Goal: Task Accomplishment & Management: Manage account settings

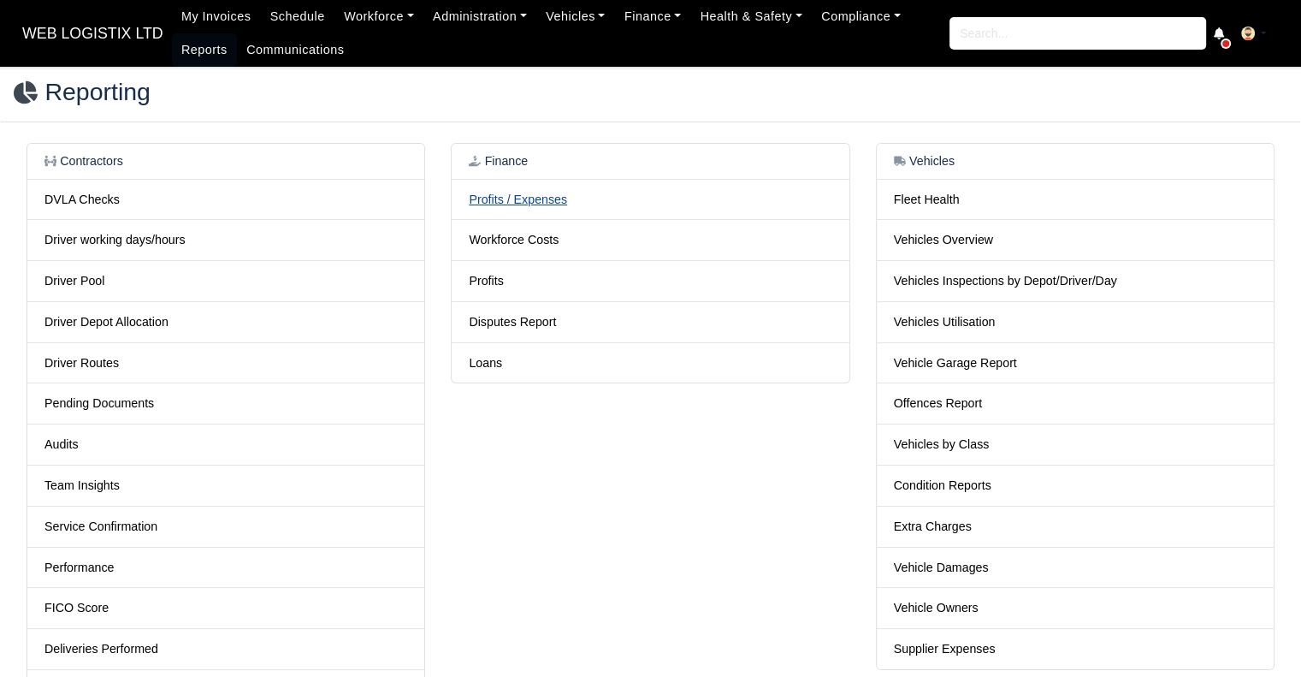
click at [506, 198] on link "Profits / Expenses" at bounding box center [518, 199] width 98 height 14
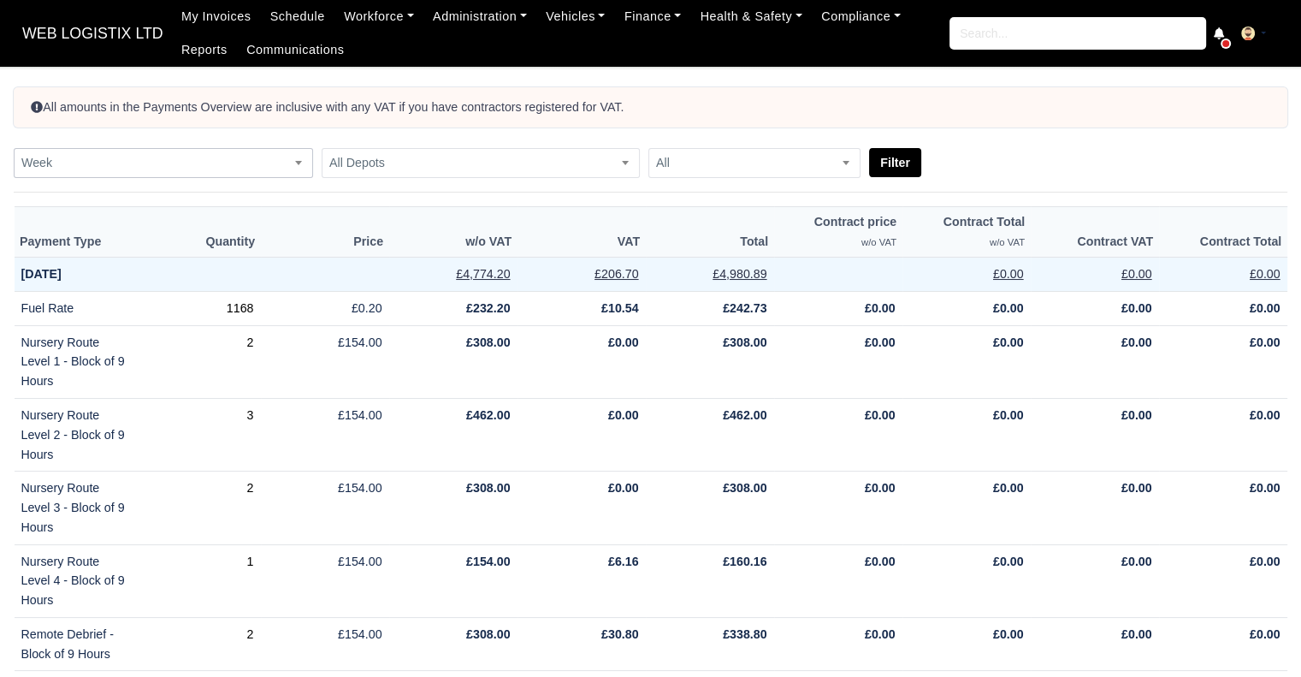
click at [175, 173] on span "Week" at bounding box center [164, 162] width 298 height 21
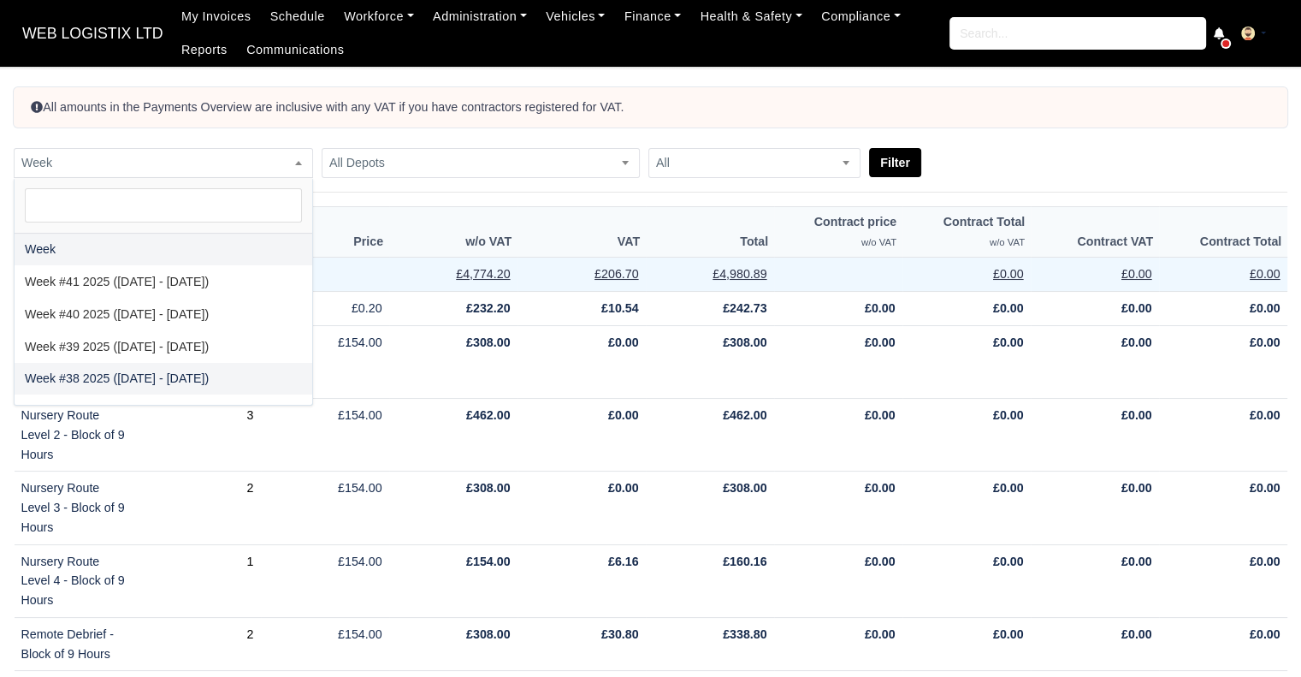
select select "2025-09-14|2025-09-20"
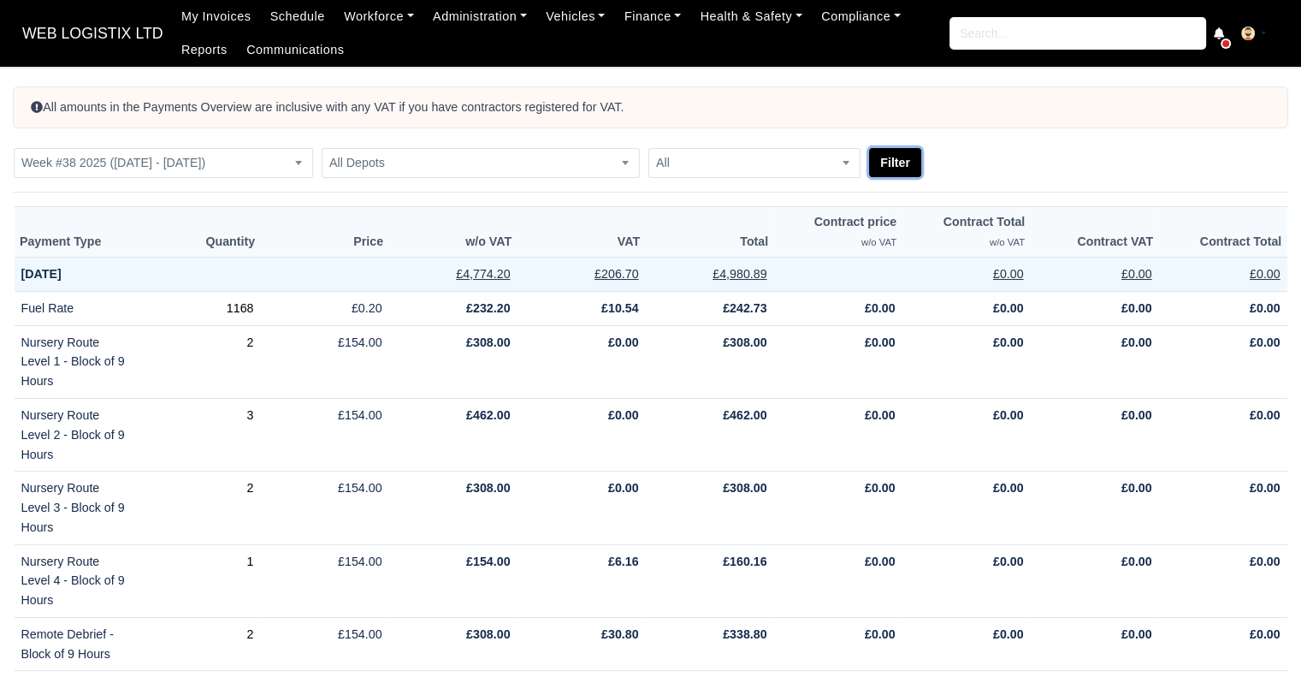
click at [897, 160] on button "Filter" at bounding box center [895, 162] width 52 height 29
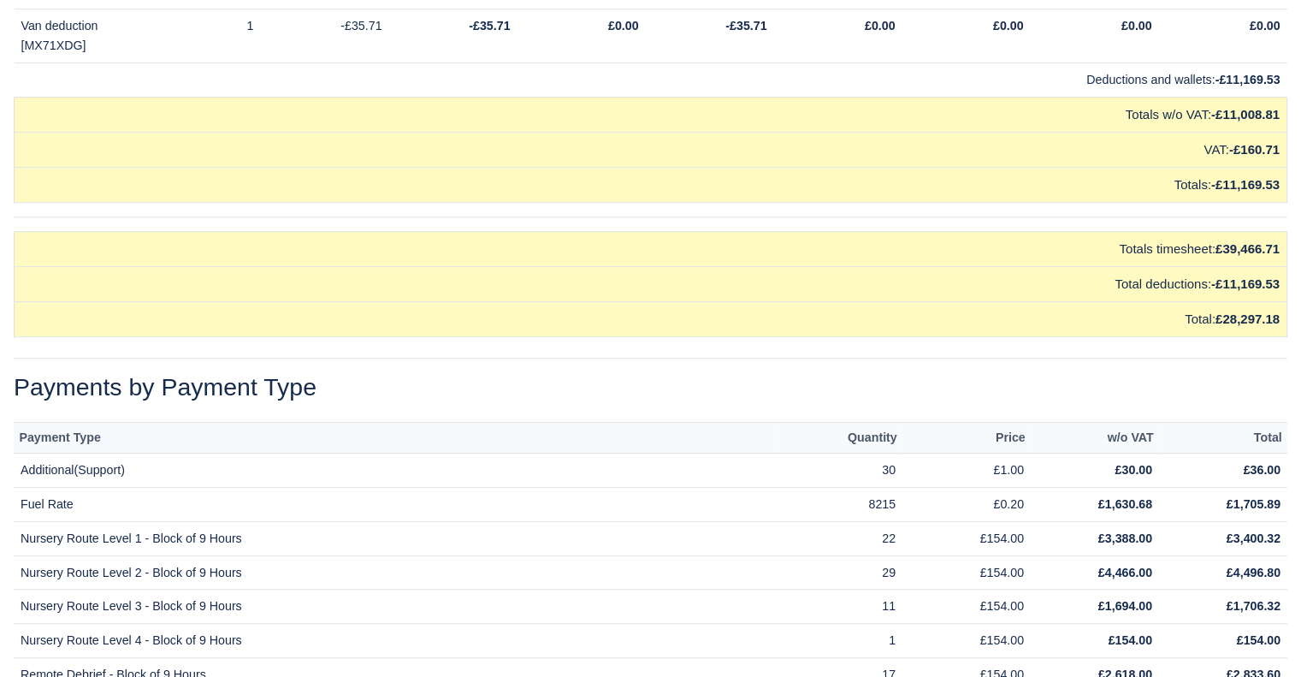
scroll to position [20529, 0]
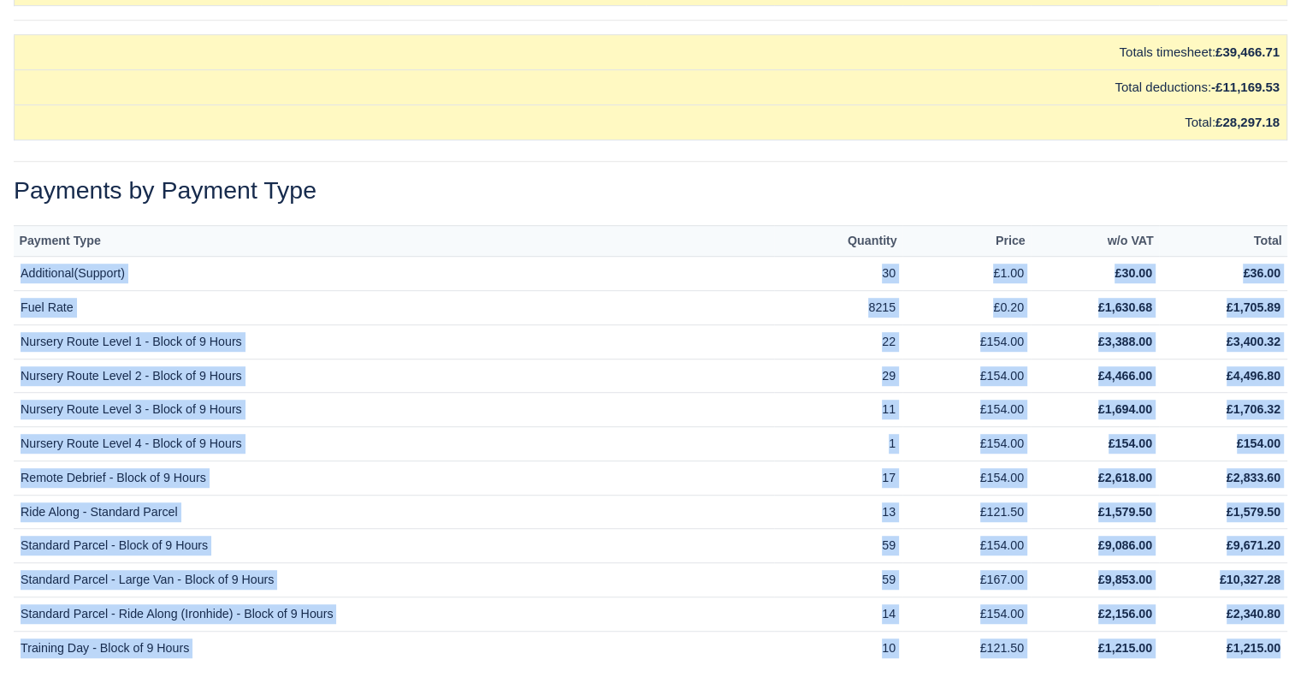
drag, startPoint x: 15, startPoint y: 209, endPoint x: 1287, endPoint y: 577, distance: 1323.7
click at [1287, 577] on div "Payment Type Quantity Price w/o VAT Total Additional(Support) 30 £1.00 £30.00 £…" at bounding box center [651, 445] width 1300 height 440
copy tbody "Additional(Support) 30 £1.00 £30.00 £36.00 Fuel Rate 8215 £0.20 £1,630.68 £1,70…"
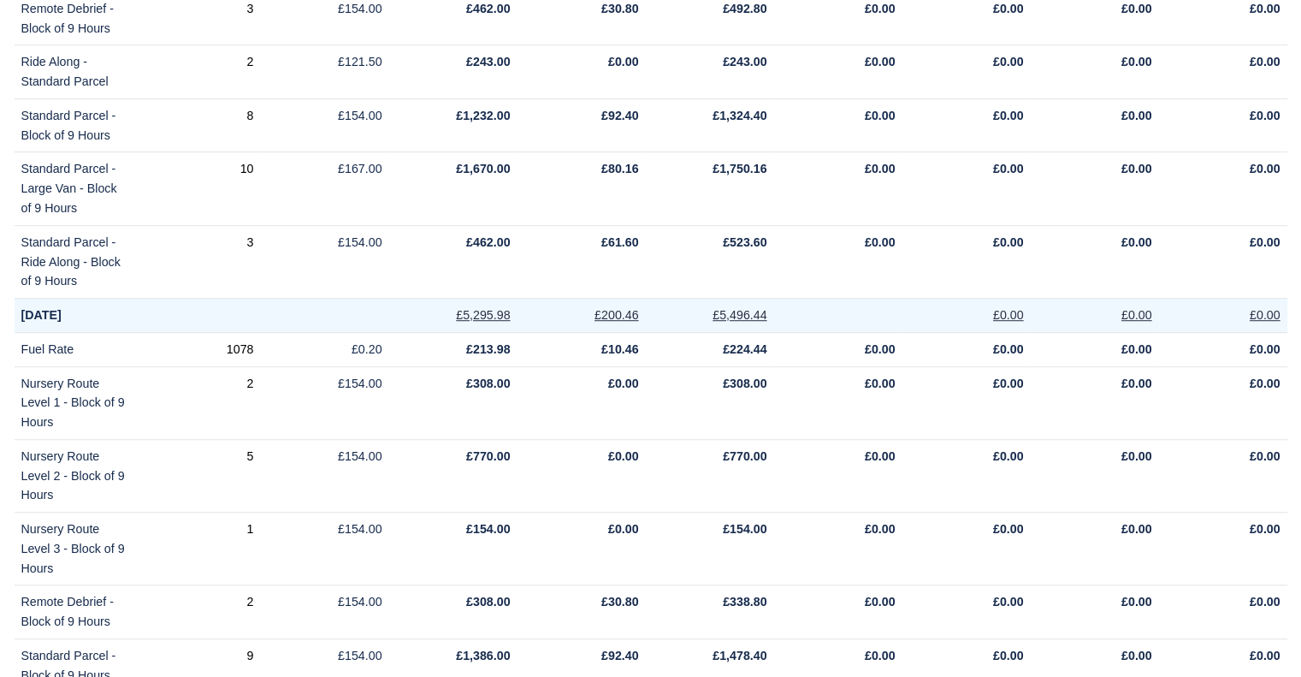
scroll to position [0, 0]
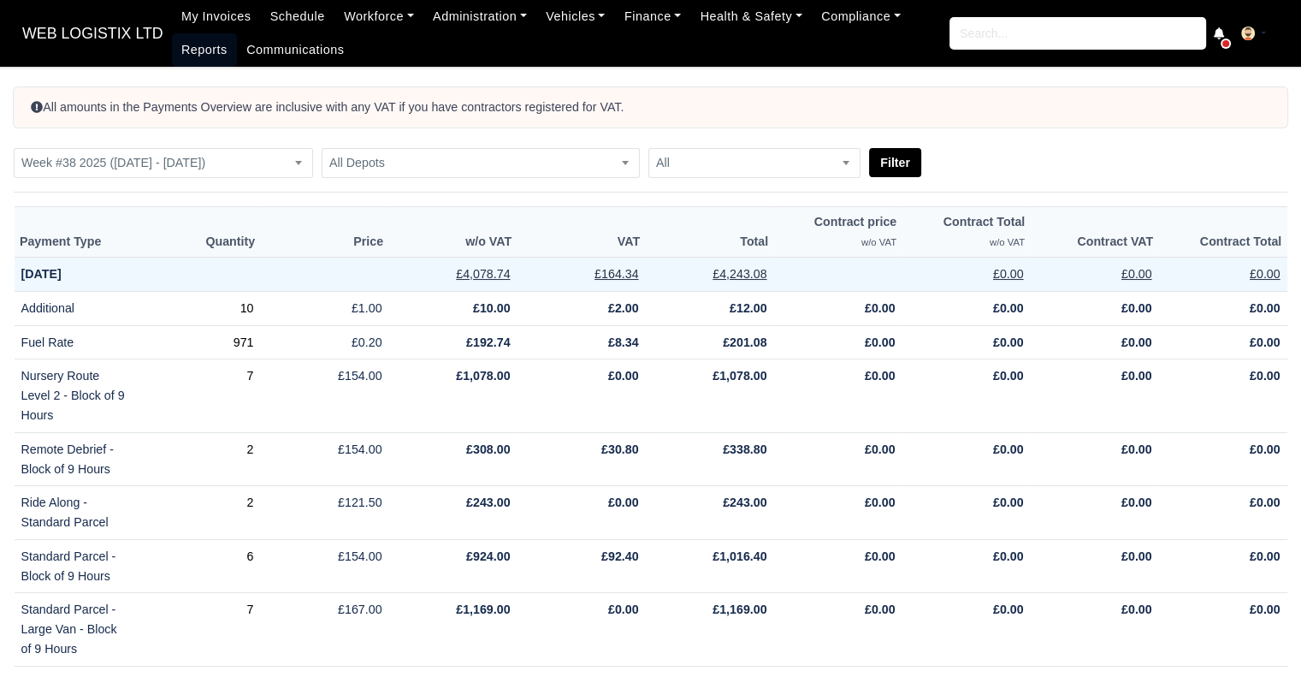
click at [181, 44] on link "Reports" at bounding box center [204, 49] width 65 height 33
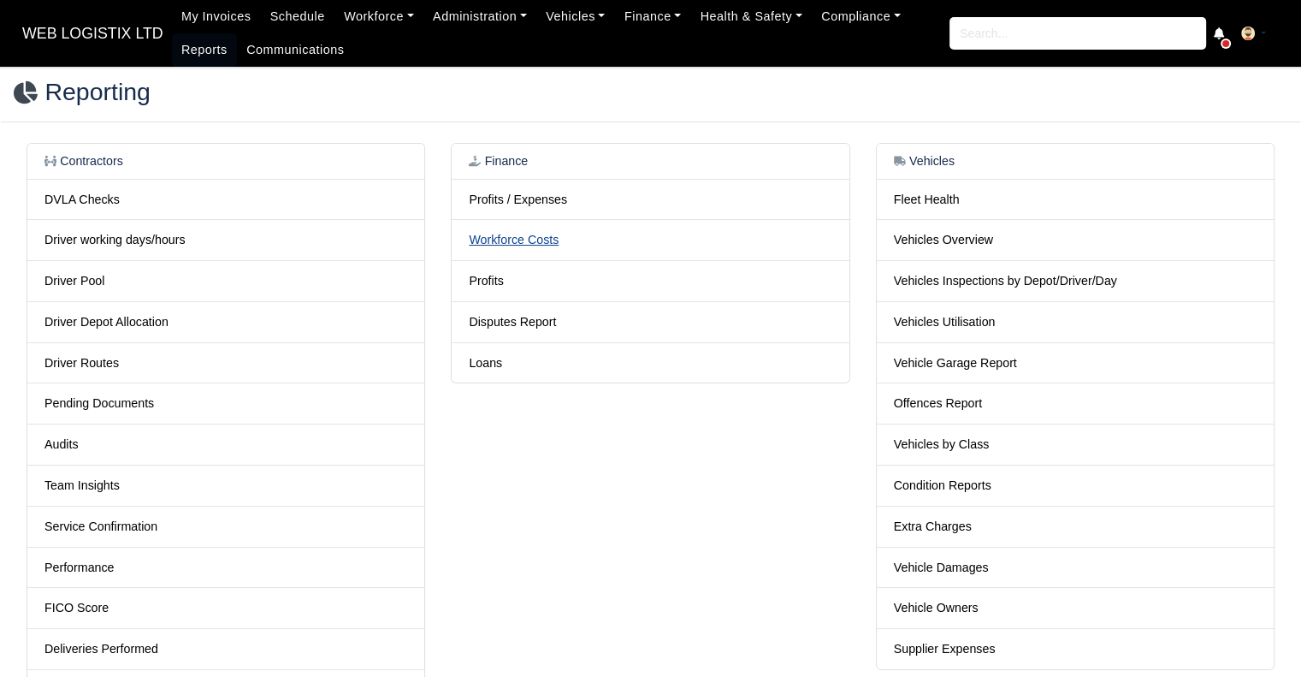
click at [541, 233] on link "Workforce Costs" at bounding box center [514, 240] width 90 height 14
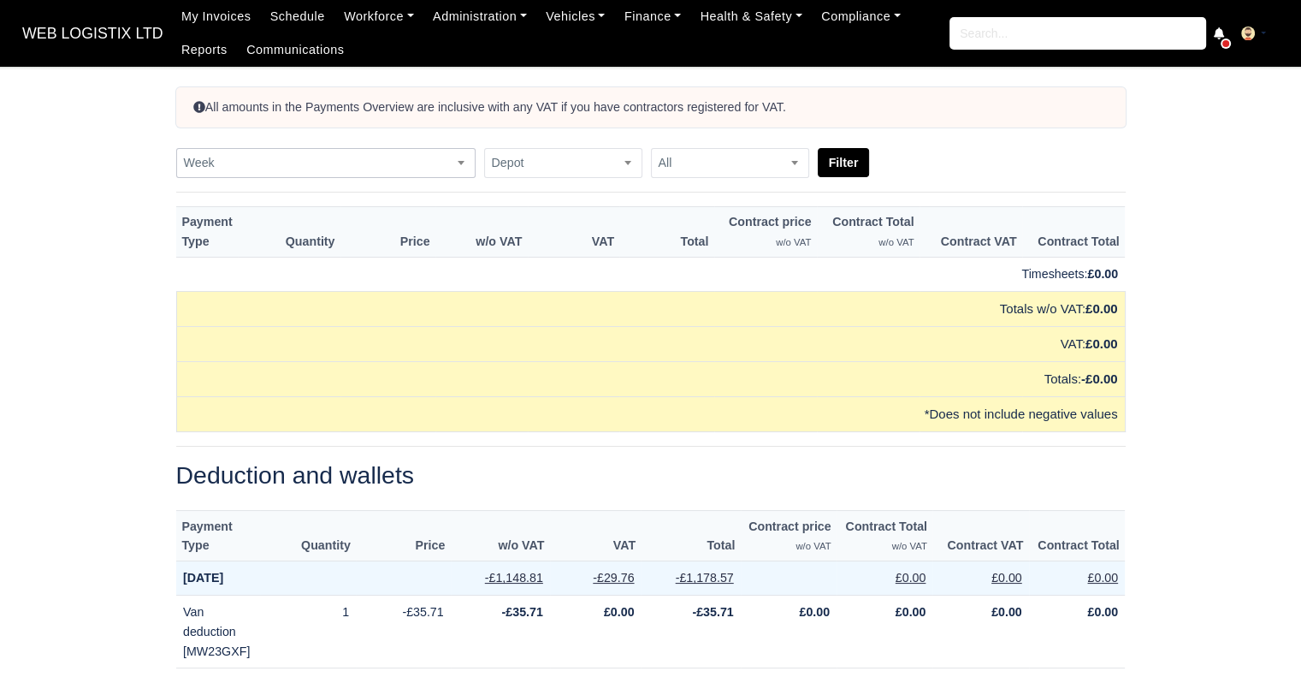
click at [422, 153] on span "Week" at bounding box center [326, 162] width 298 height 21
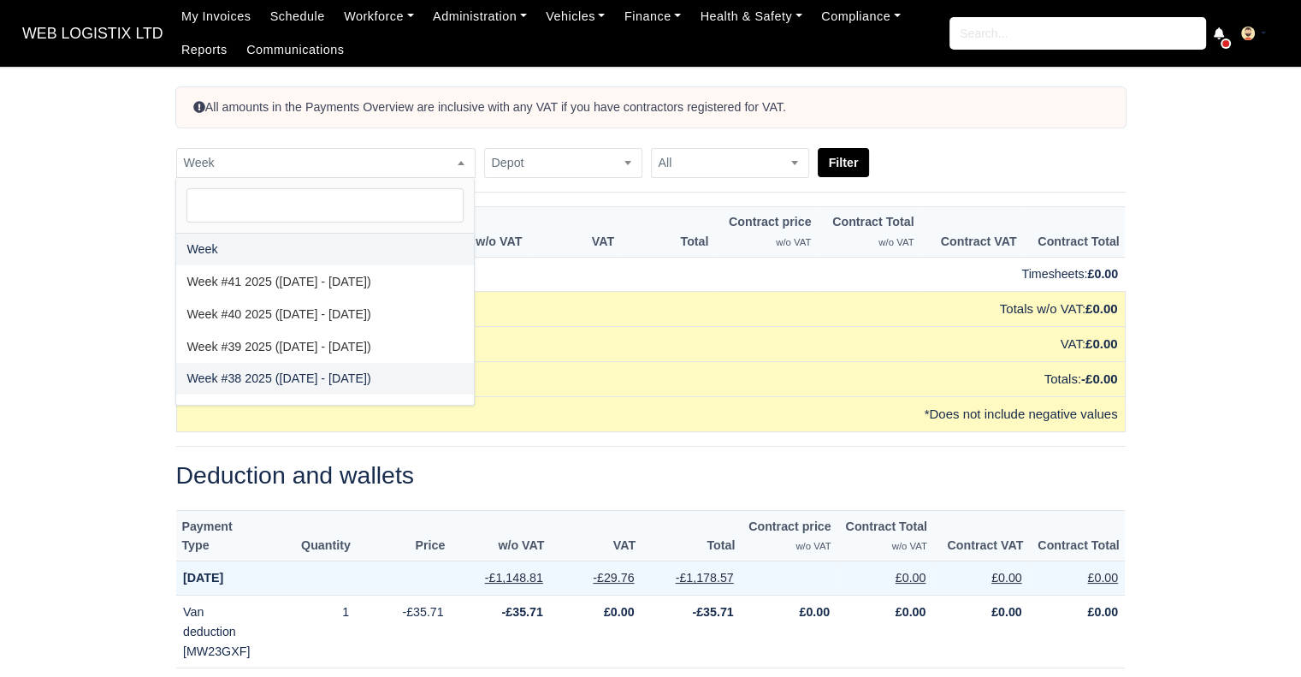
select select "2025-09-14|2025-09-20"
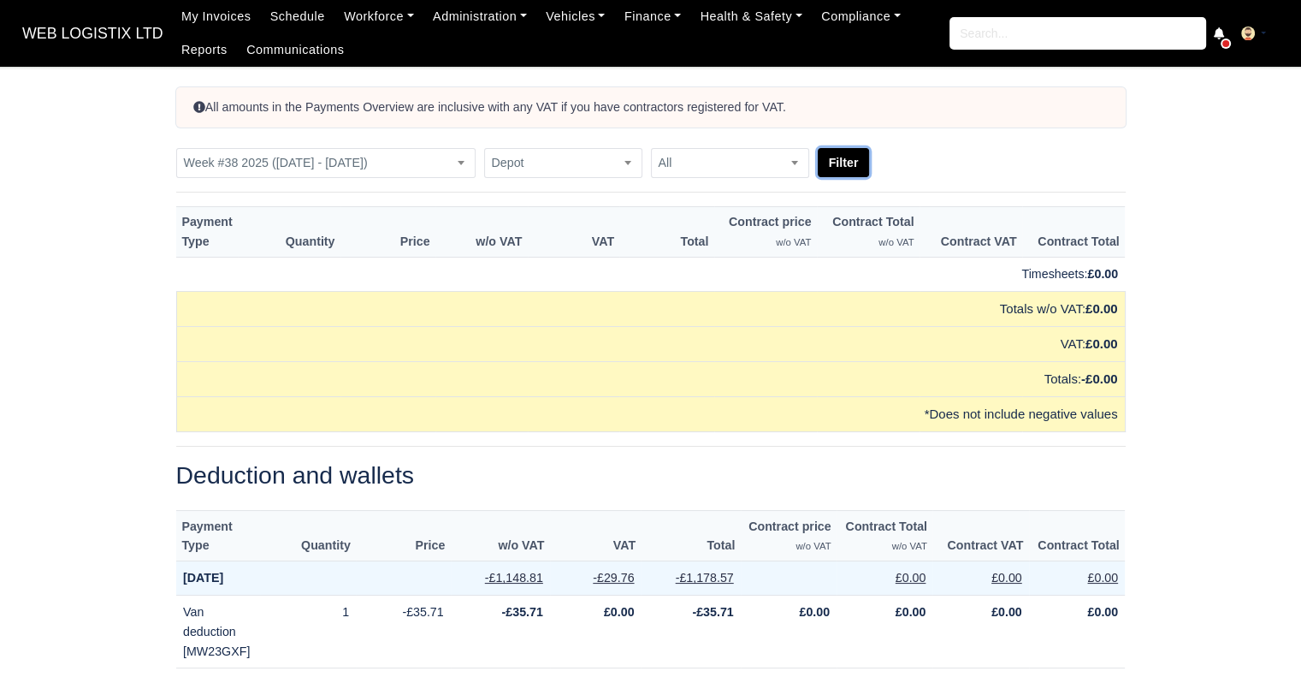
click at [832, 166] on button "Filter" at bounding box center [844, 162] width 52 height 29
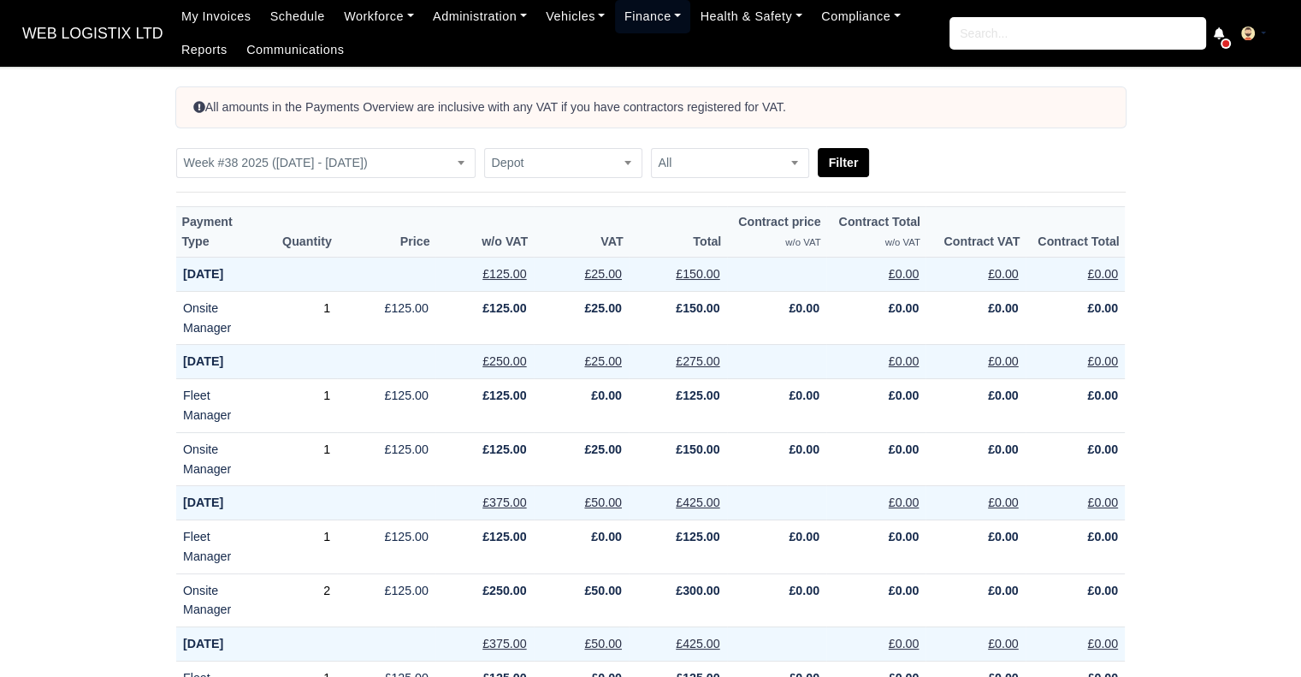
click at [646, 9] on link "Finance" at bounding box center [653, 16] width 76 height 33
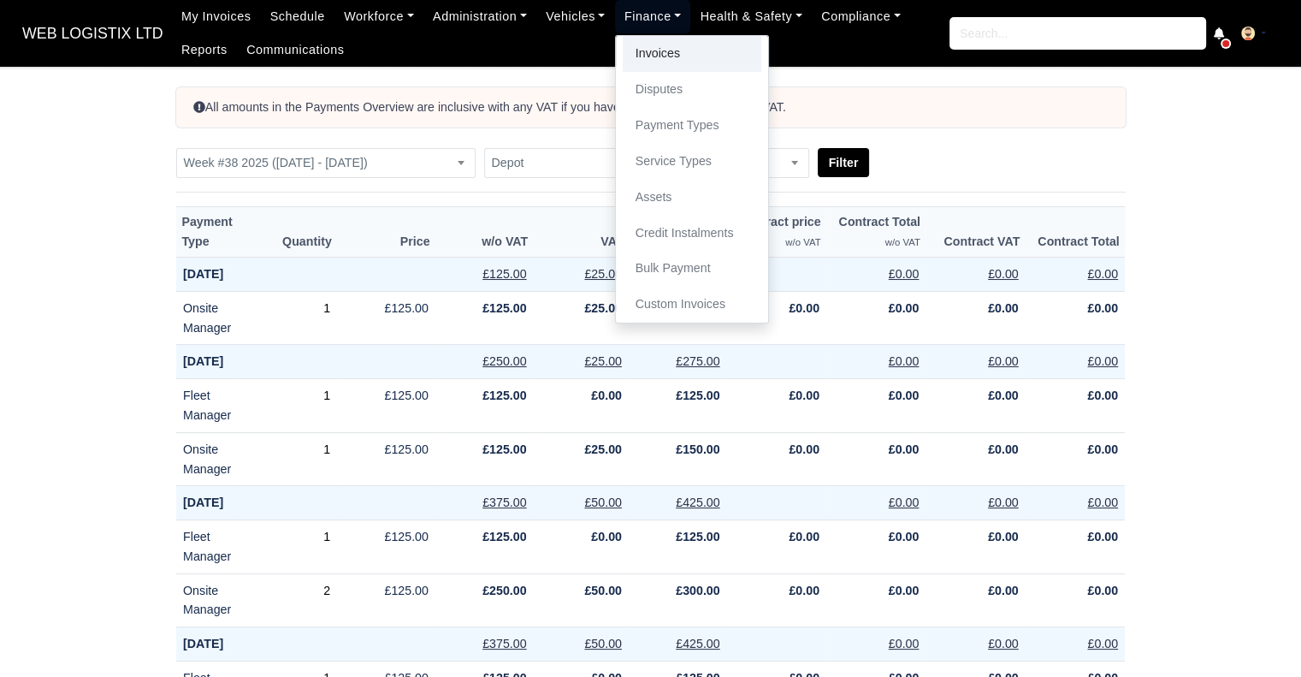
click at [639, 37] on link "Invoices" at bounding box center [692, 54] width 139 height 36
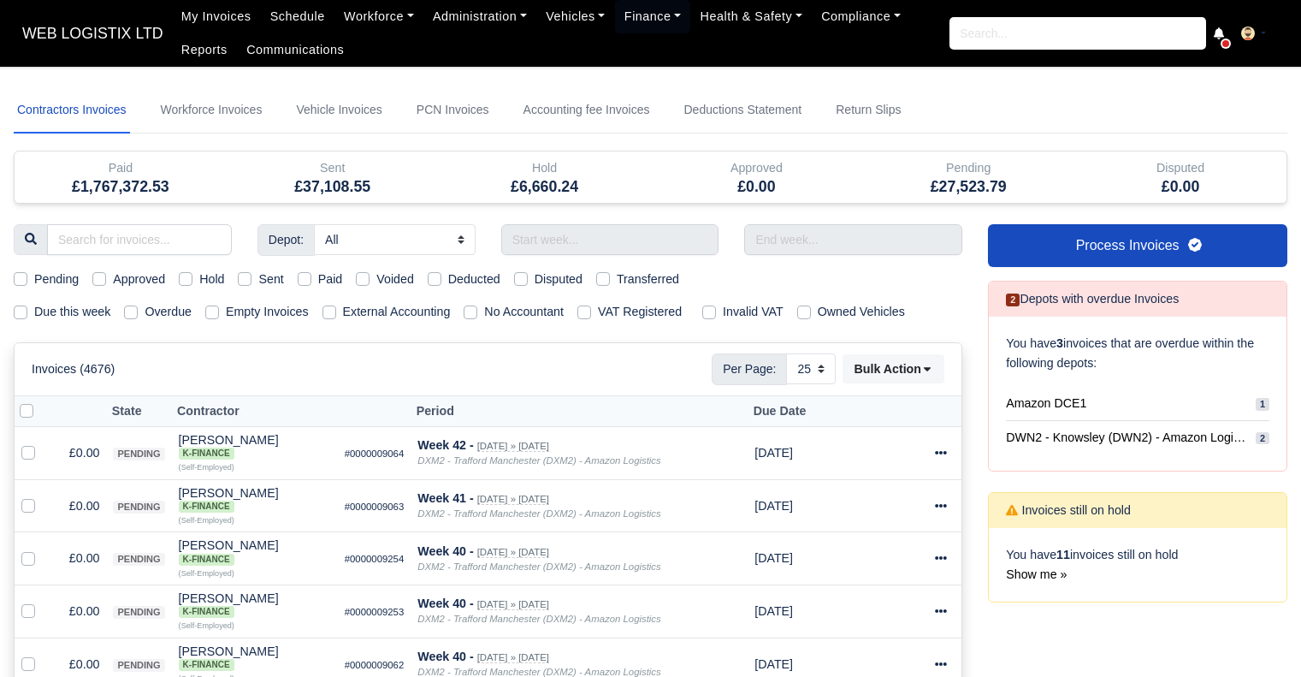
select select "25"
click at [537, 242] on input "text" at bounding box center [610, 239] width 218 height 31
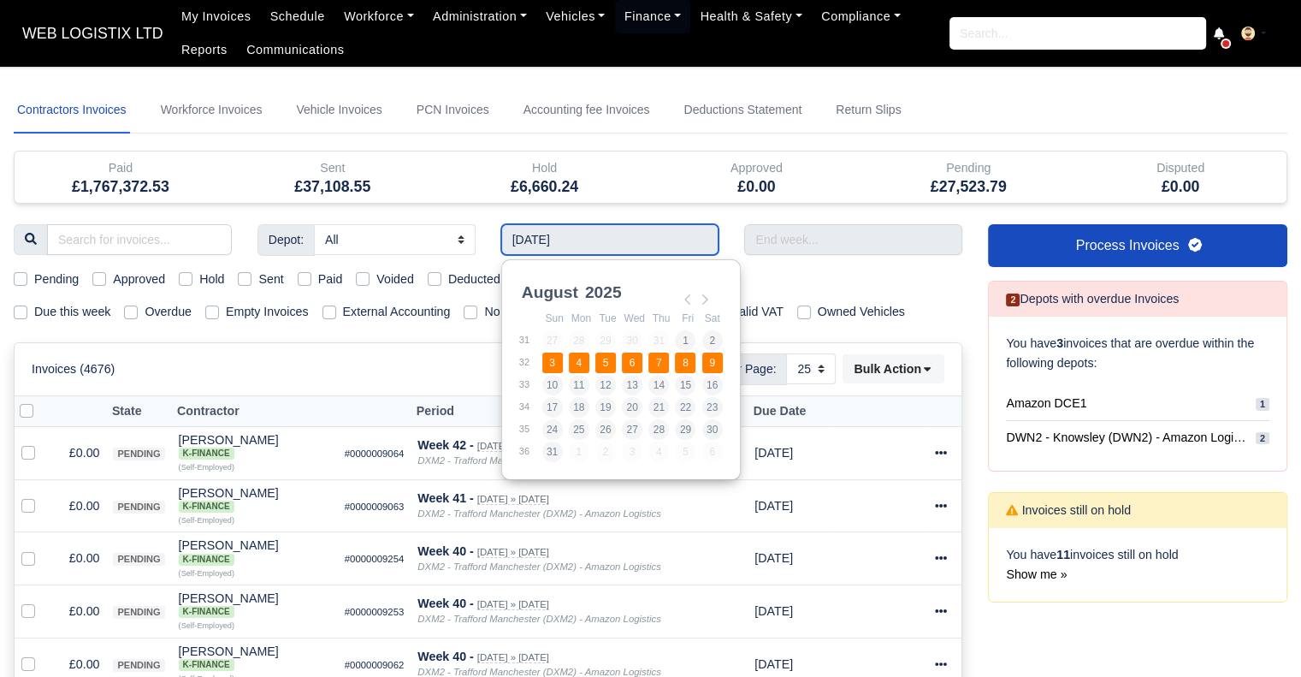
type input "03/08/2025 - 09/08/2025"
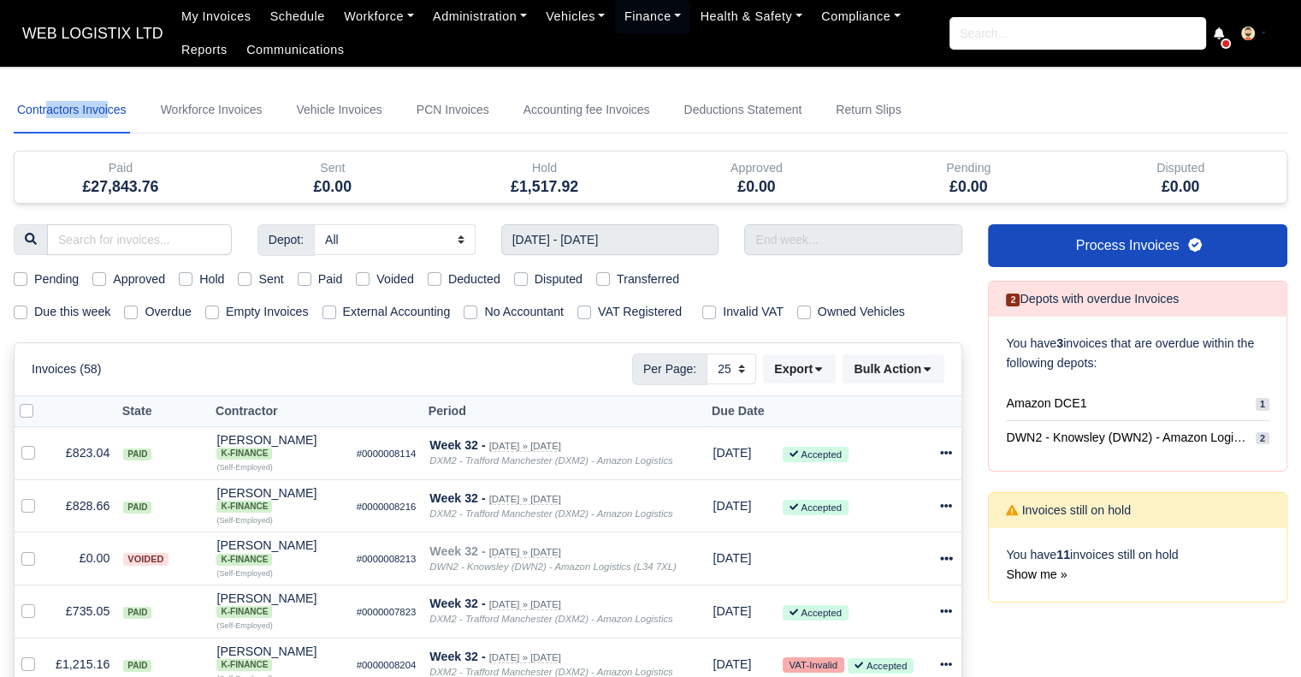
click at [804, 242] on input "text" at bounding box center [853, 239] width 218 height 31
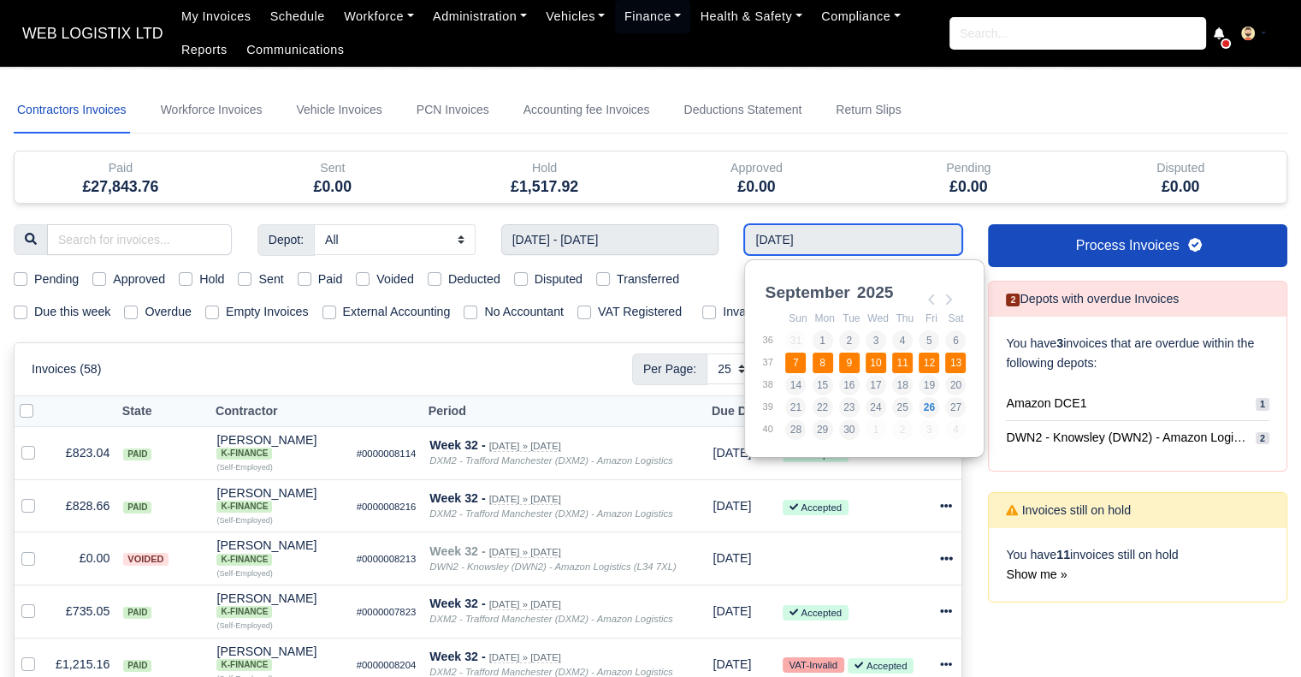
type input "[DATE] - [DATE]"
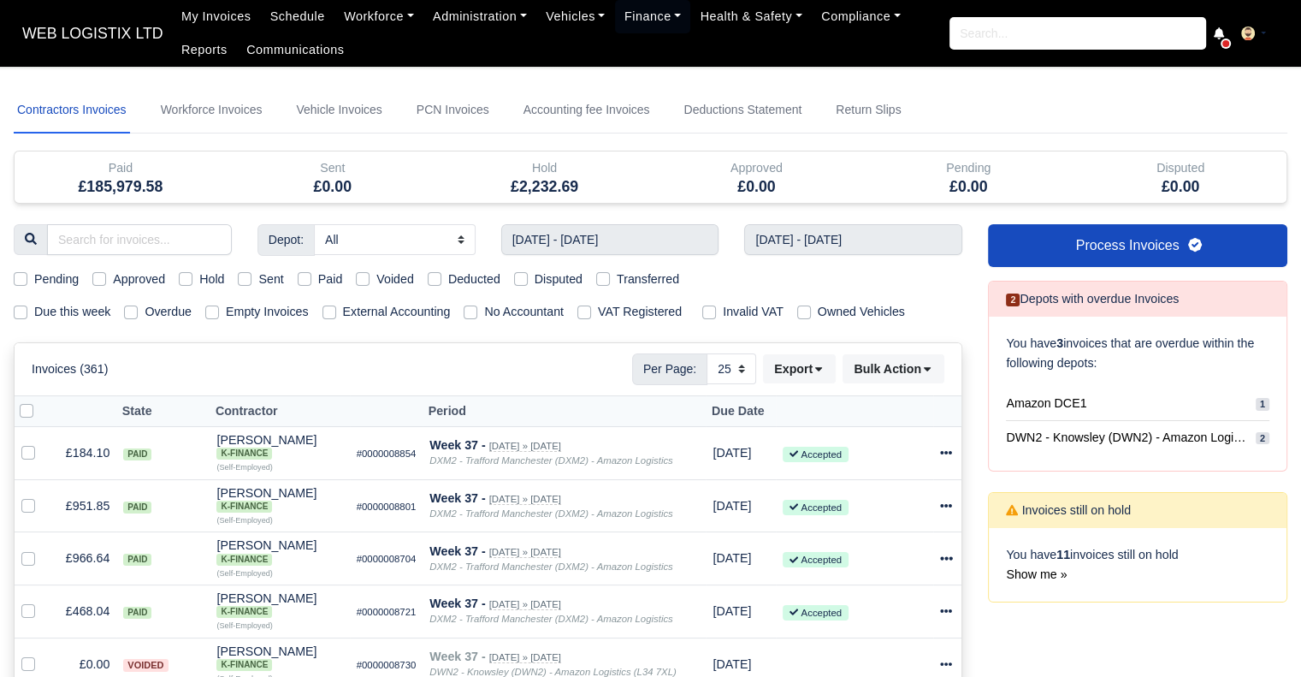
click at [318, 276] on label "Paid" at bounding box center [330, 279] width 25 height 20
click at [301, 276] on input "Paid" at bounding box center [305, 276] width 14 height 14
checkbox input "true"
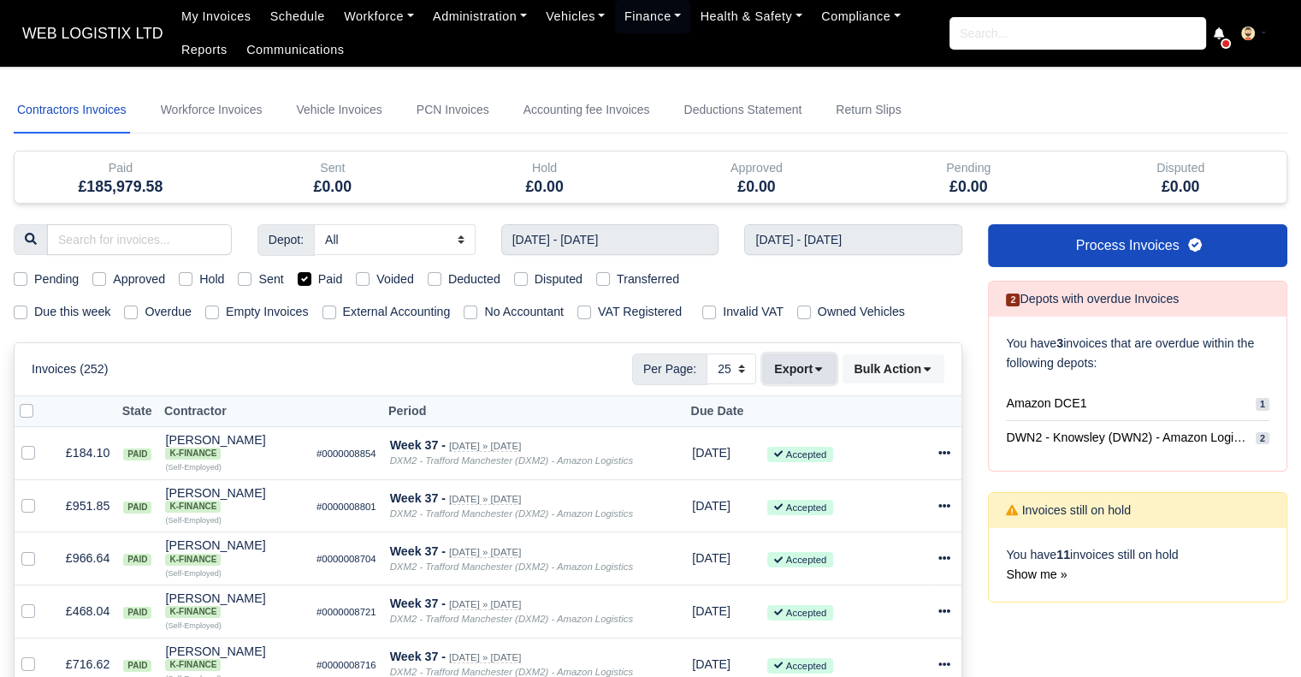
click at [811, 369] on button "Export" at bounding box center [799, 368] width 73 height 29
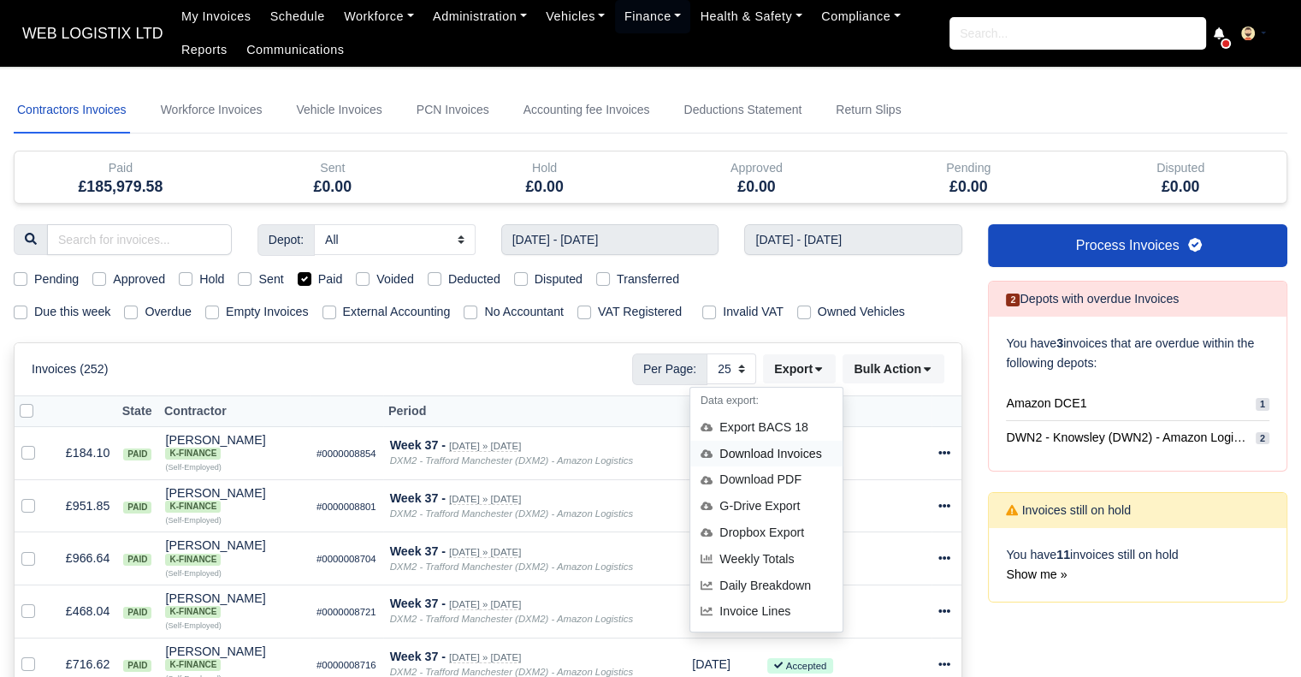
click at [781, 459] on div "Download Invoices" at bounding box center [766, 454] width 152 height 27
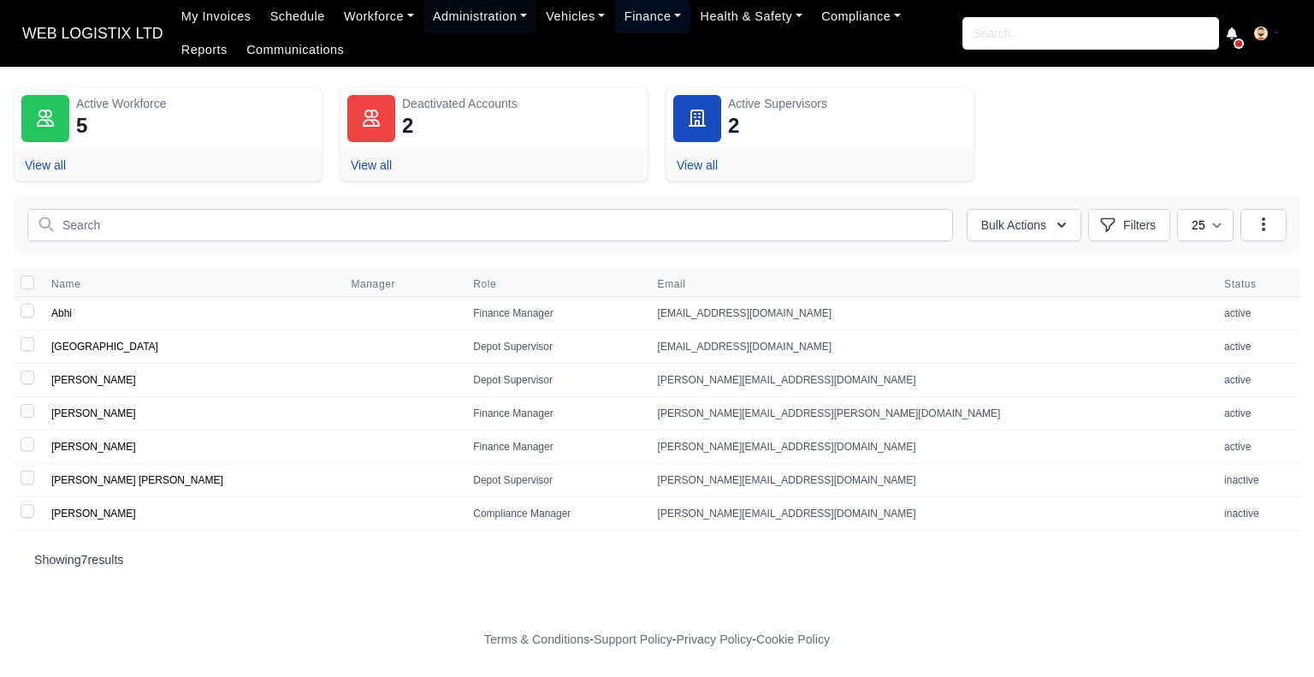
click at [615, 13] on link "Finance" at bounding box center [653, 16] width 76 height 33
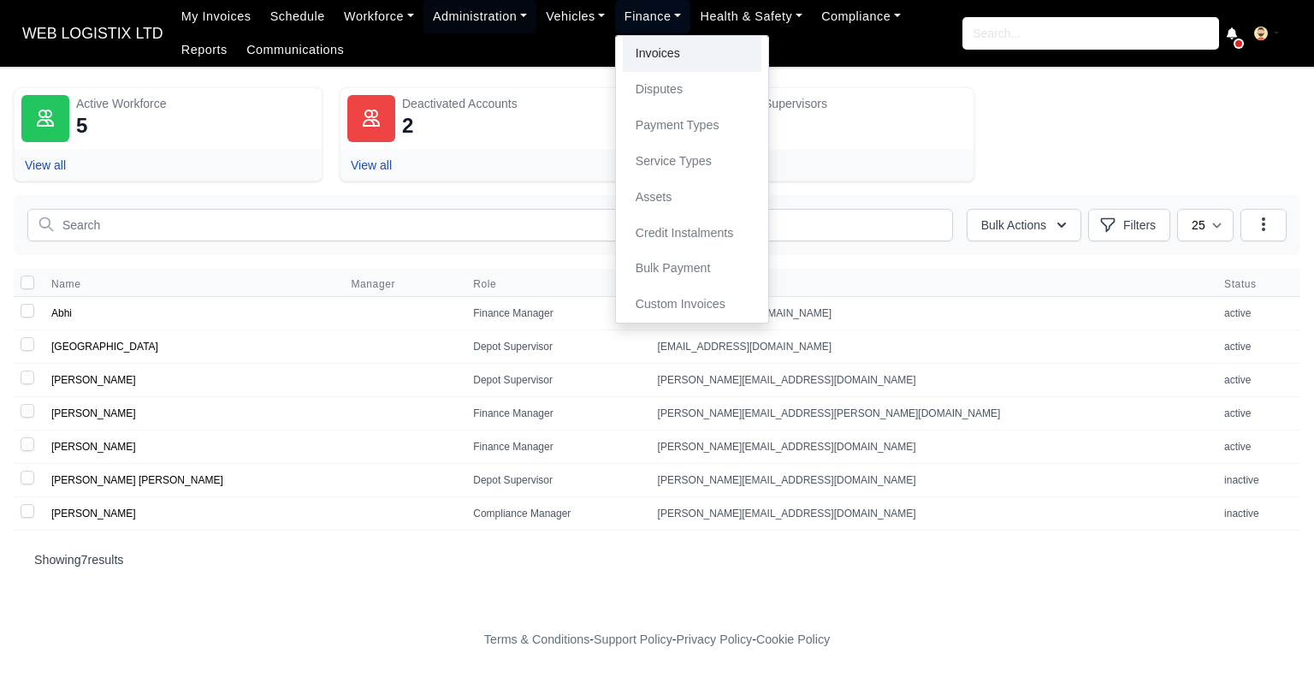
click at [623, 58] on link "Invoices" at bounding box center [692, 54] width 139 height 36
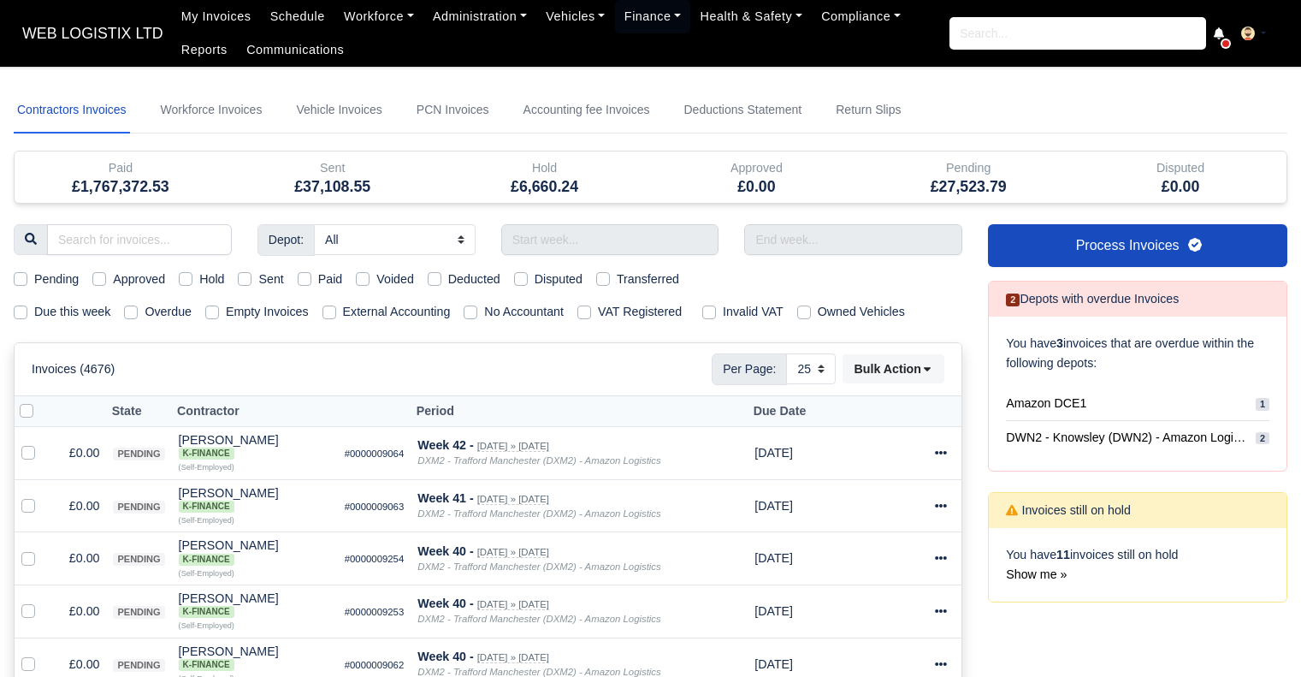
select select "25"
click at [222, 110] on link "Workforce Invoices" at bounding box center [211, 110] width 109 height 46
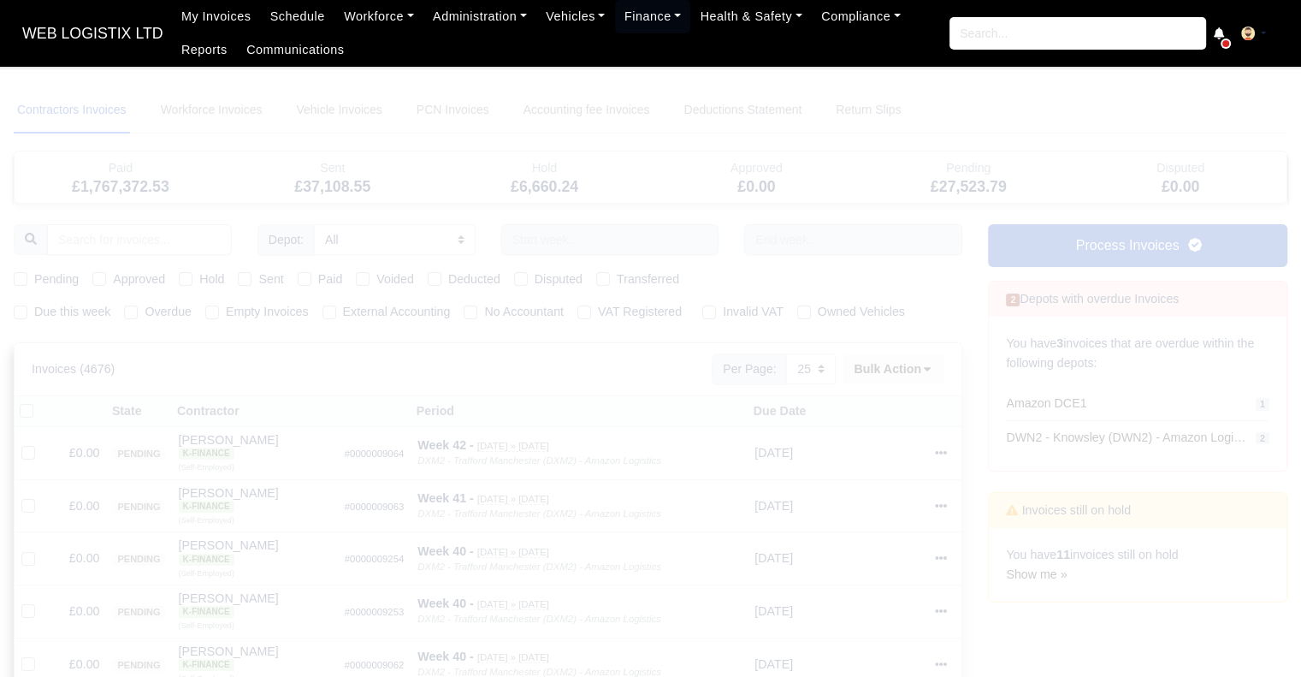
select select
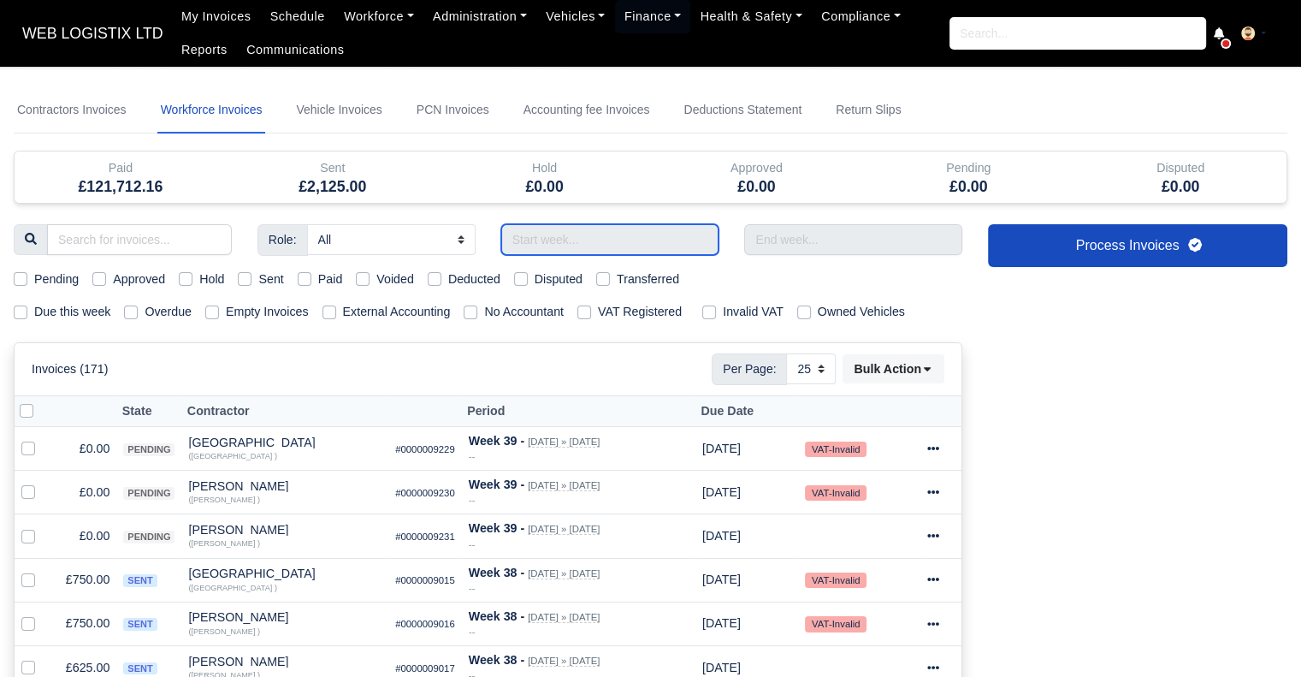
click at [566, 245] on input "text" at bounding box center [610, 239] width 218 height 31
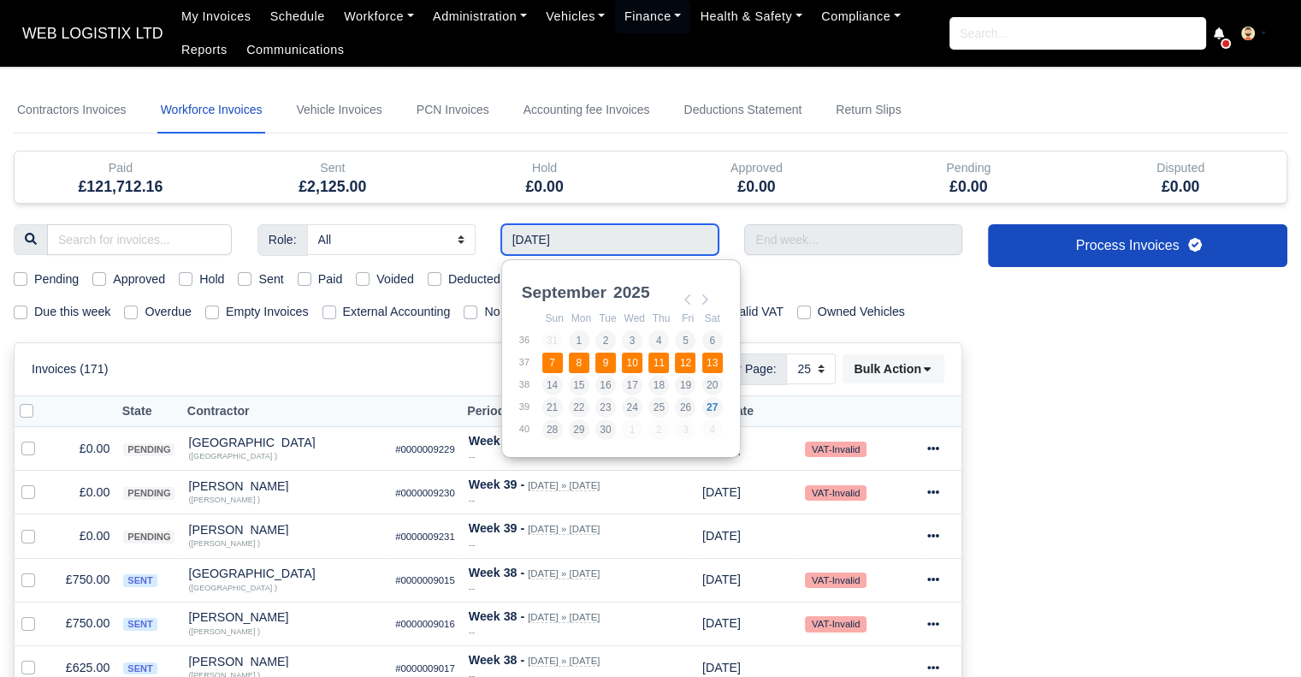
type input "[DATE] - [DATE]"
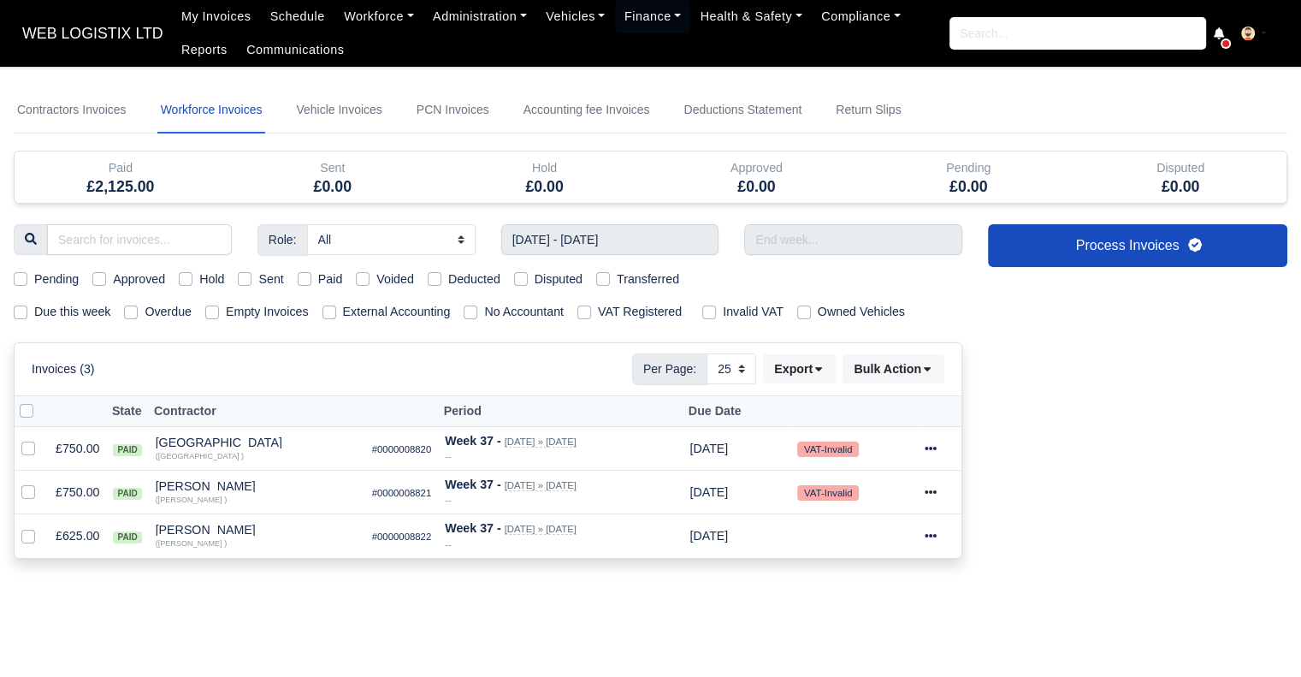
click at [318, 278] on label "Paid" at bounding box center [330, 279] width 25 height 20
click at [306, 278] on input "Paid" at bounding box center [305, 276] width 14 height 14
checkbox input "true"
click at [929, 444] on icon at bounding box center [931, 448] width 12 height 12
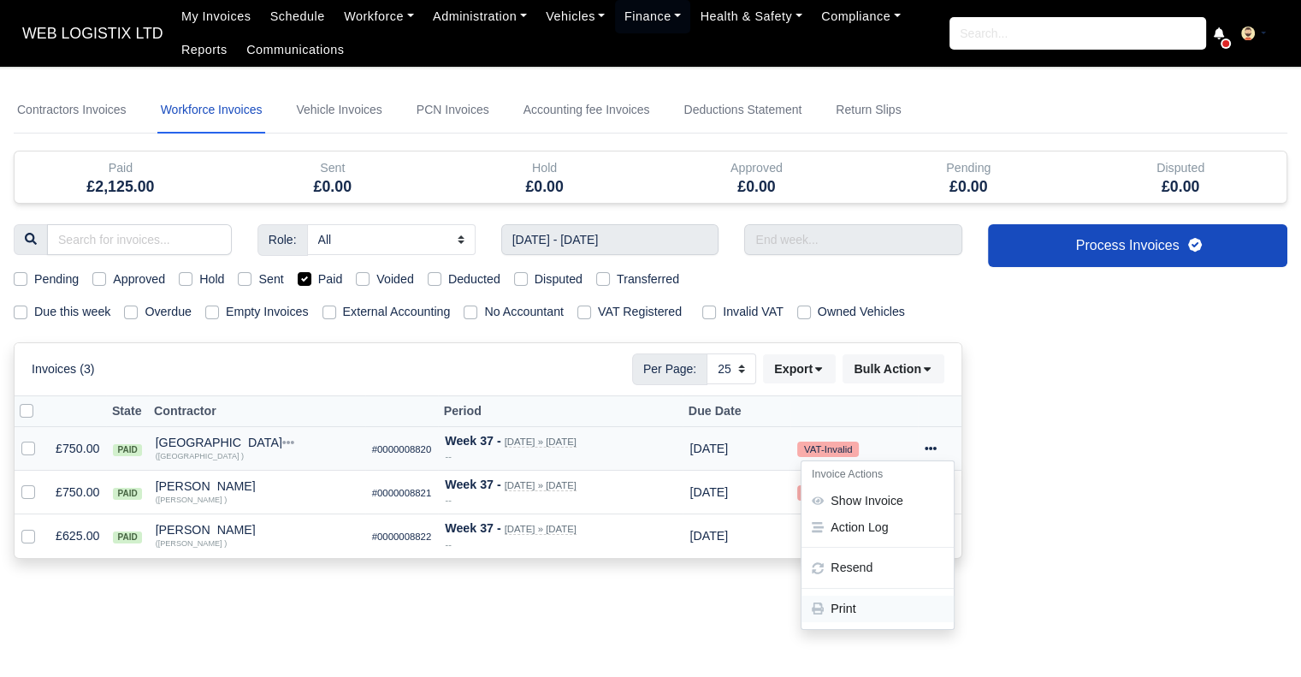
click at [873, 602] on link "Print" at bounding box center [878, 608] width 152 height 27
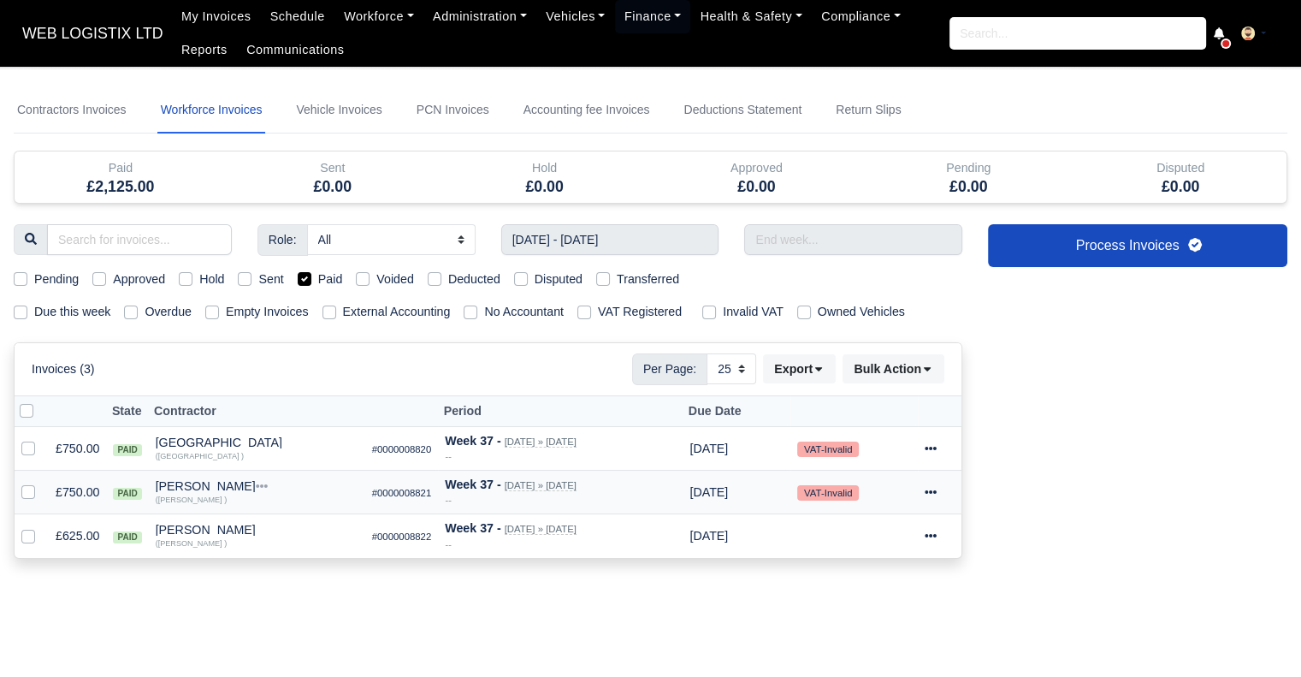
click at [928, 490] on icon at bounding box center [931, 491] width 12 height 3
click at [893, 645] on link "Print" at bounding box center [878, 652] width 152 height 27
click at [934, 537] on icon at bounding box center [931, 536] width 12 height 12
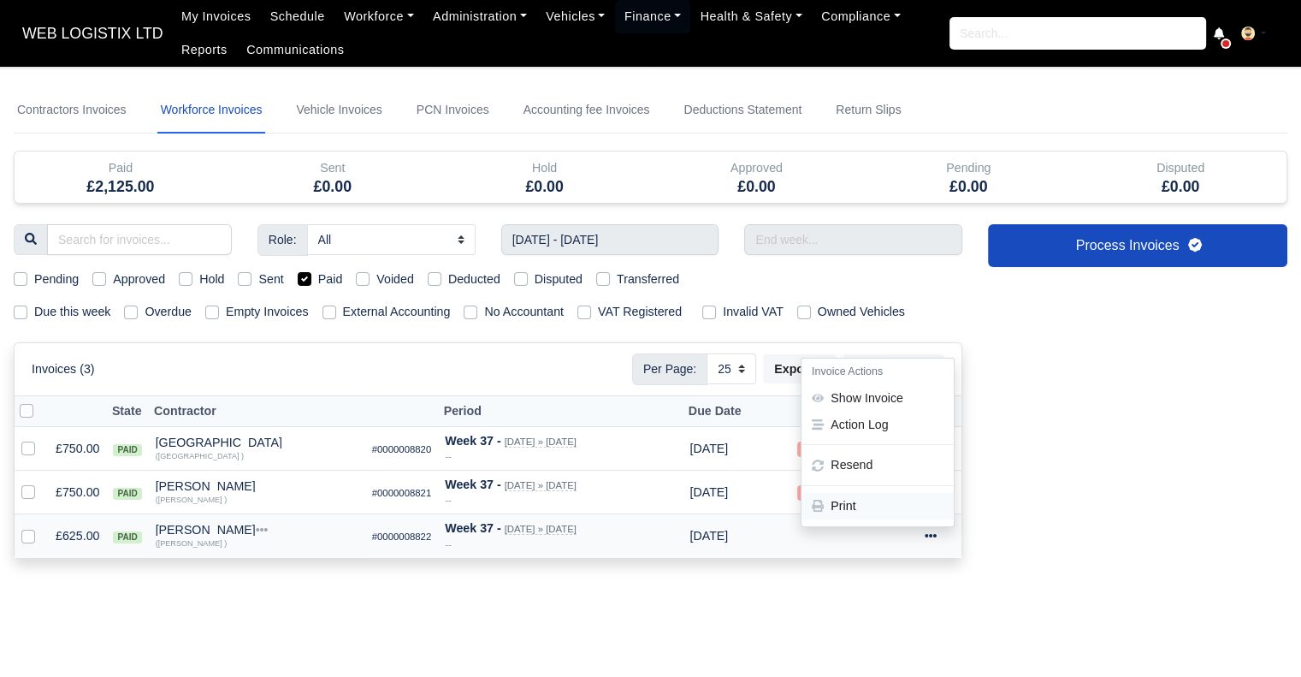
click at [892, 504] on link "Print" at bounding box center [878, 506] width 152 height 27
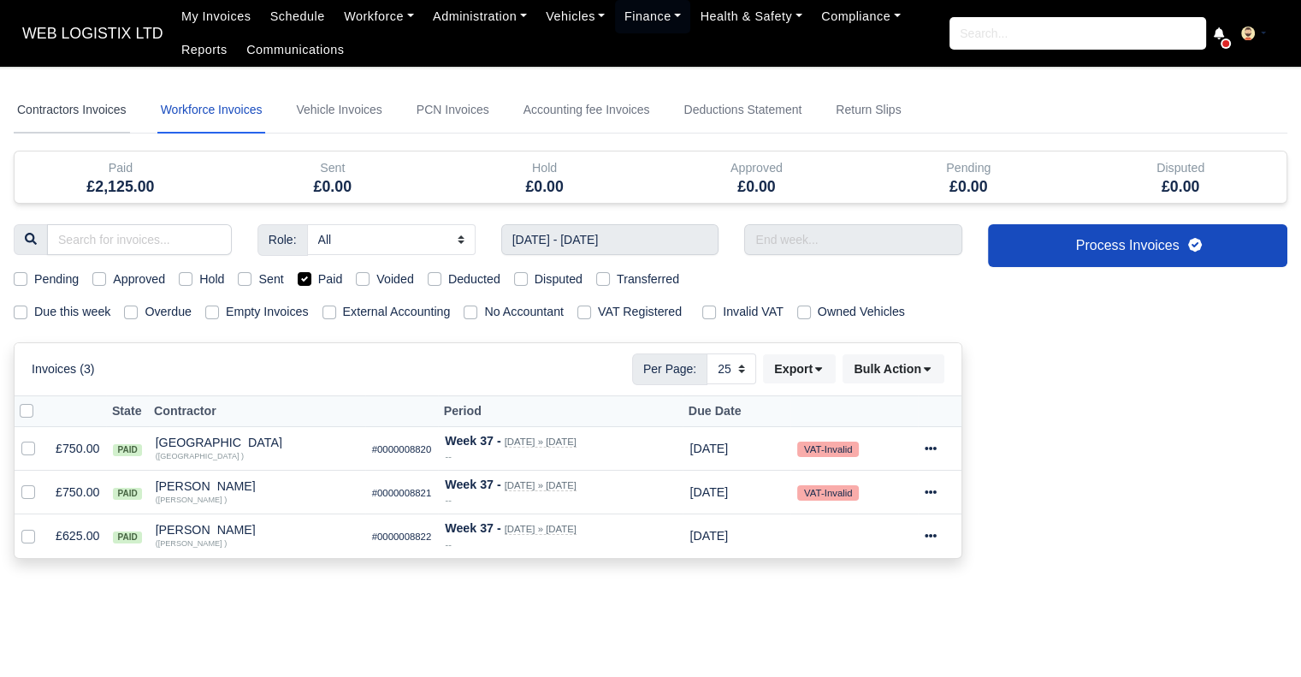
click at [105, 100] on link "Contractors Invoices" at bounding box center [72, 110] width 116 height 46
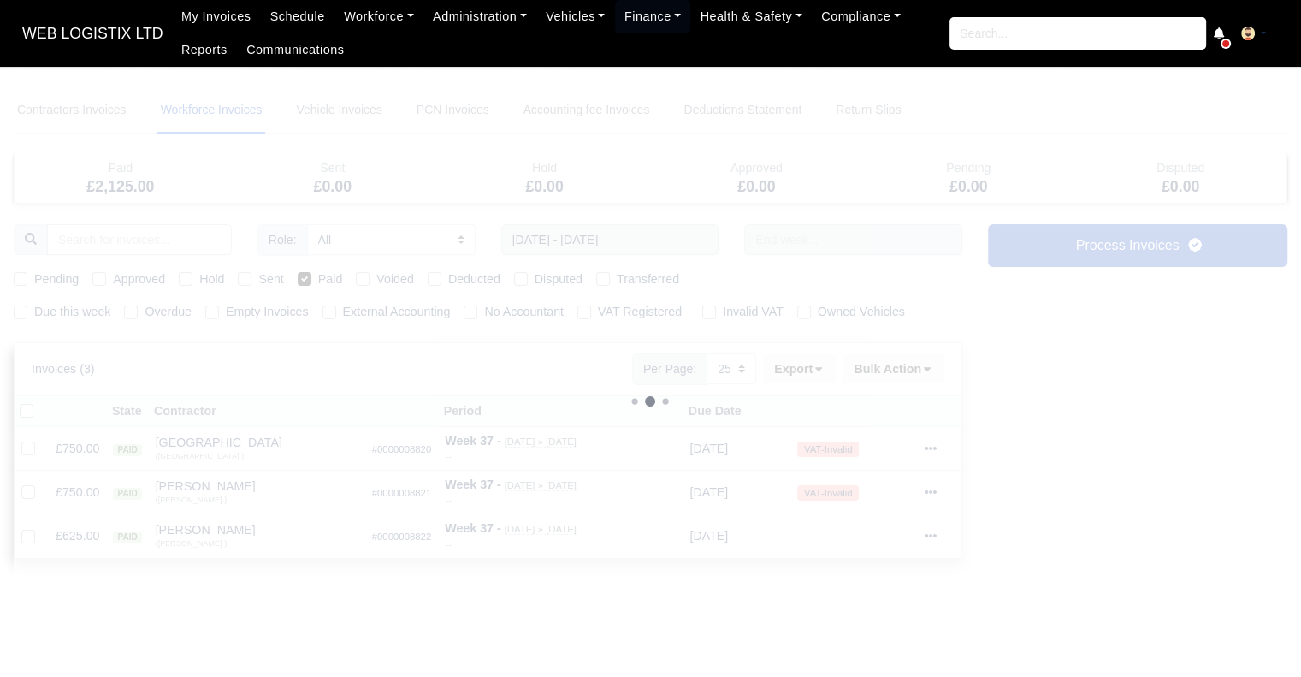
select select
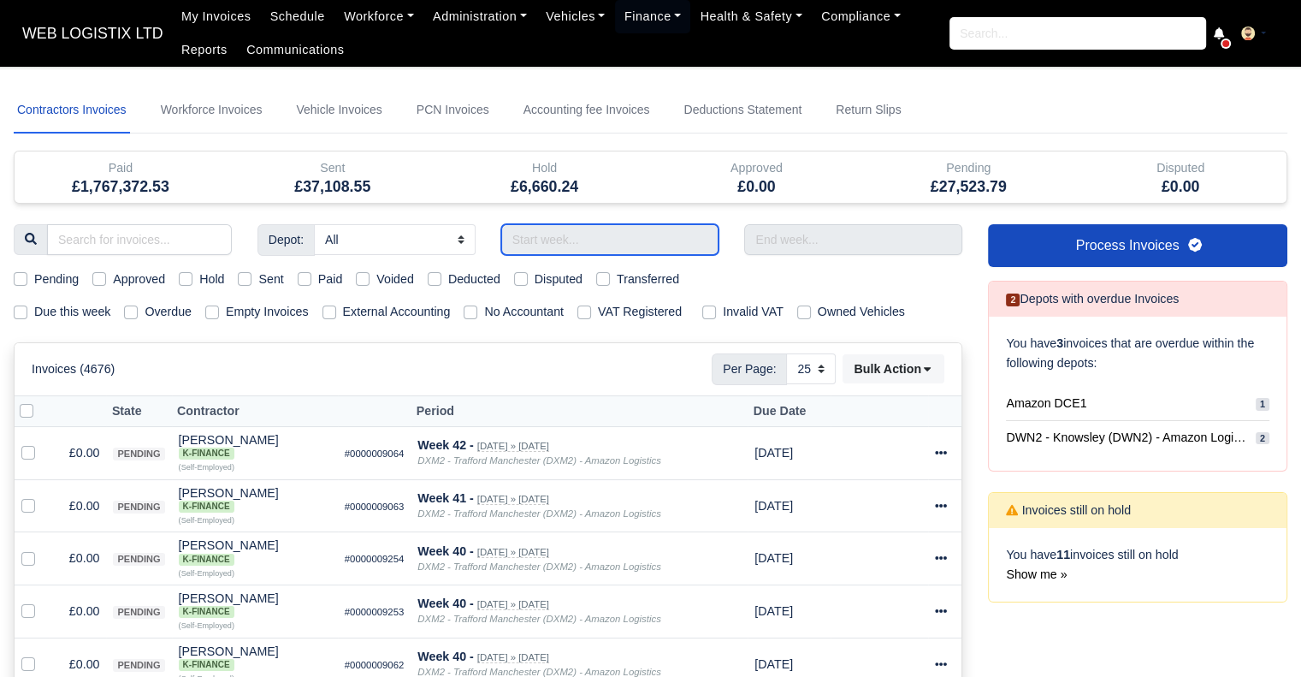
click at [633, 244] on input "text" at bounding box center [610, 239] width 218 height 31
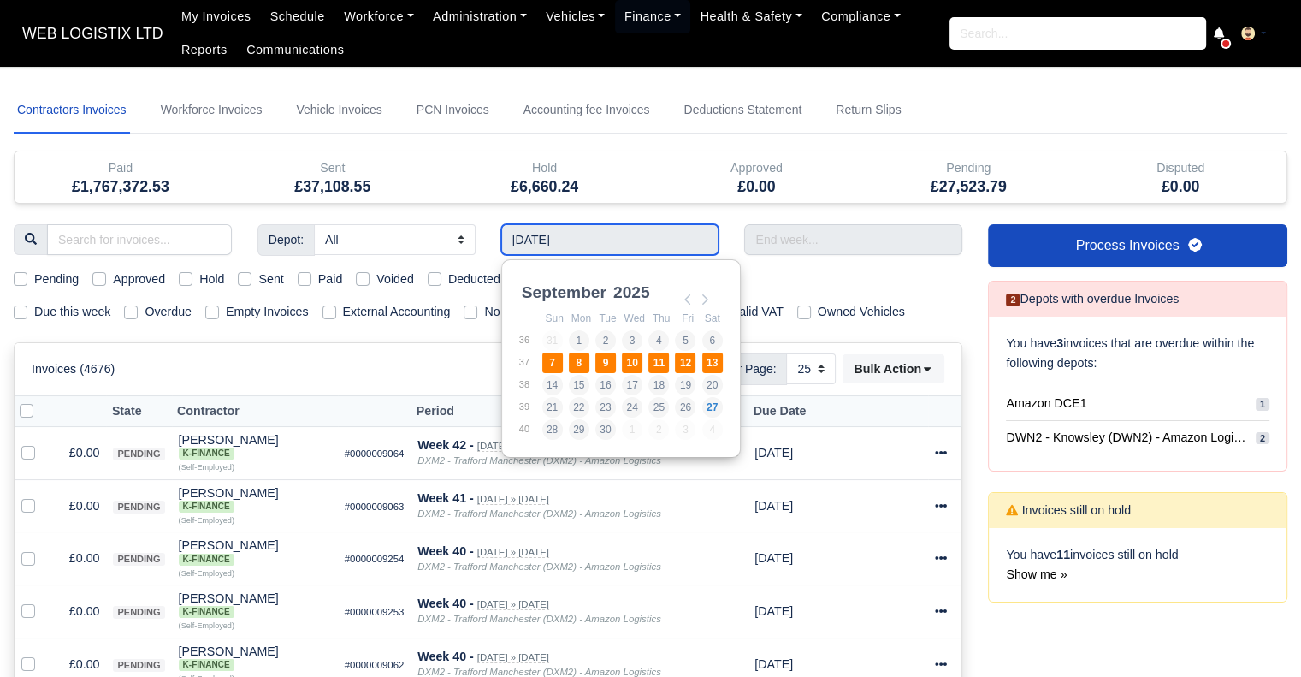
type input "[DATE] - [DATE]"
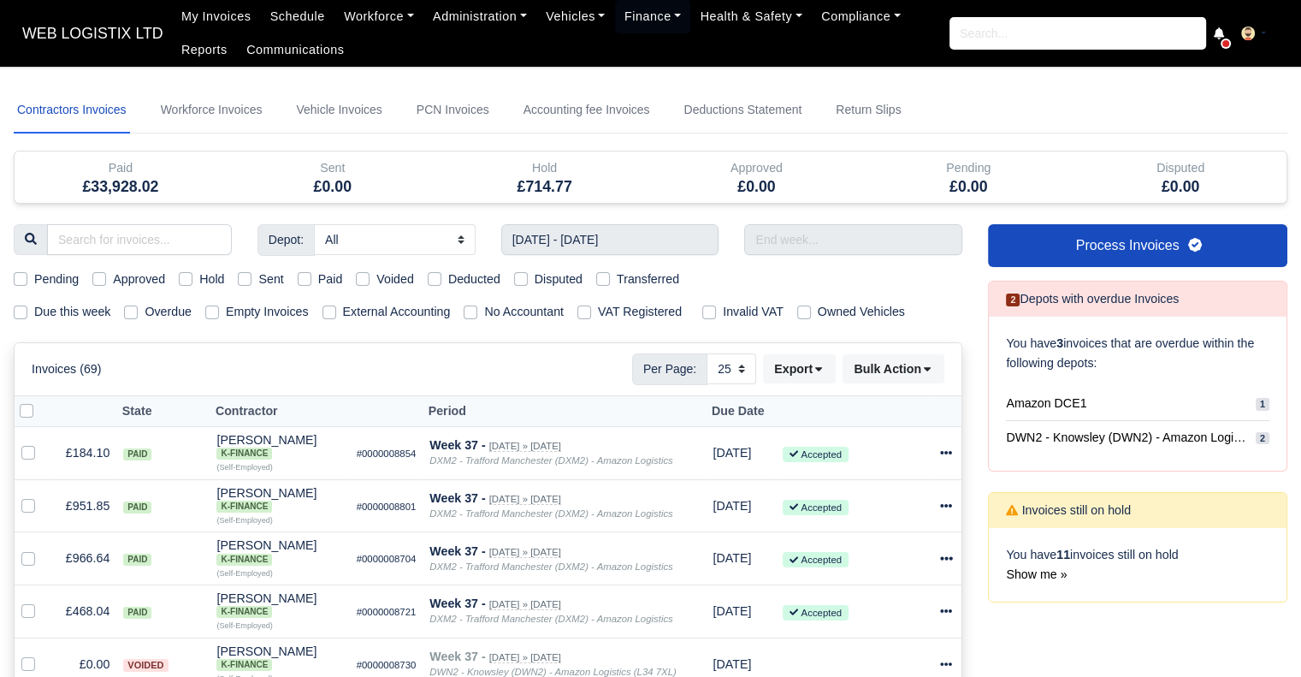
click at [318, 281] on label "Paid" at bounding box center [330, 279] width 25 height 20
click at [306, 281] on input "Paid" at bounding box center [305, 276] width 14 height 14
checkbox input "true"
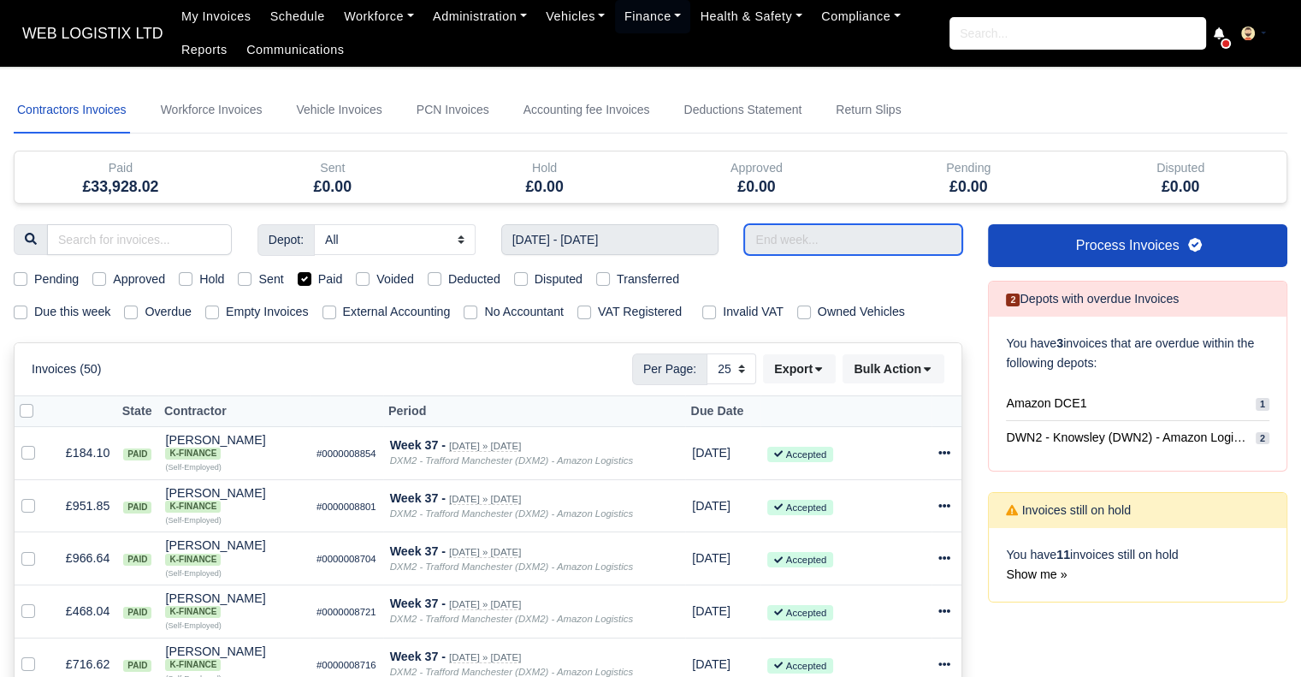
click at [791, 238] on input "text" at bounding box center [853, 239] width 218 height 31
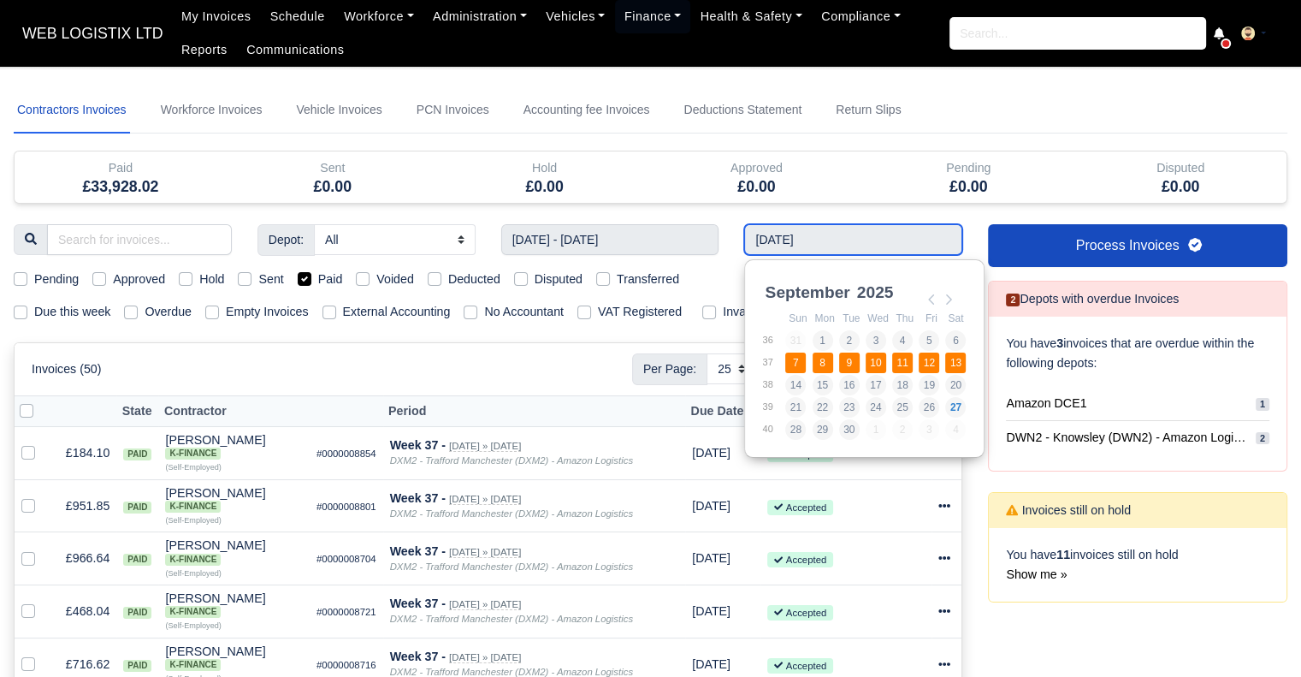
type input "[DATE] - [DATE]"
